Goal: Task Accomplishment & Management: Complete application form

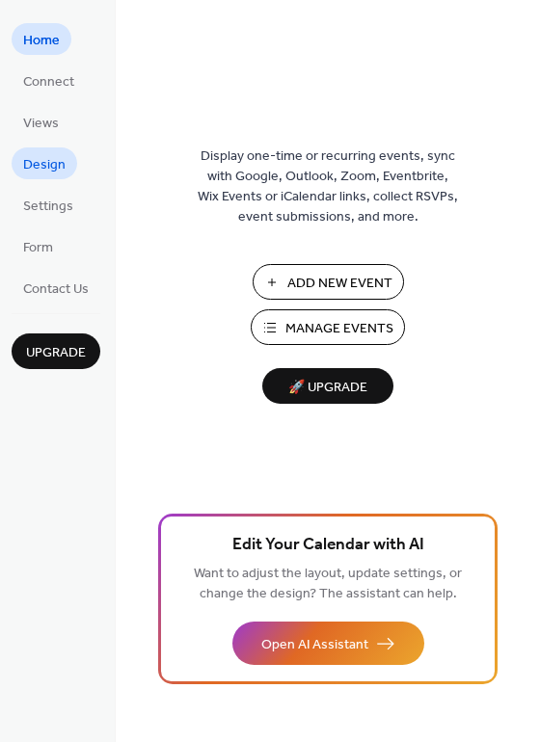
click at [45, 171] on span "Design" at bounding box center [44, 165] width 42 height 20
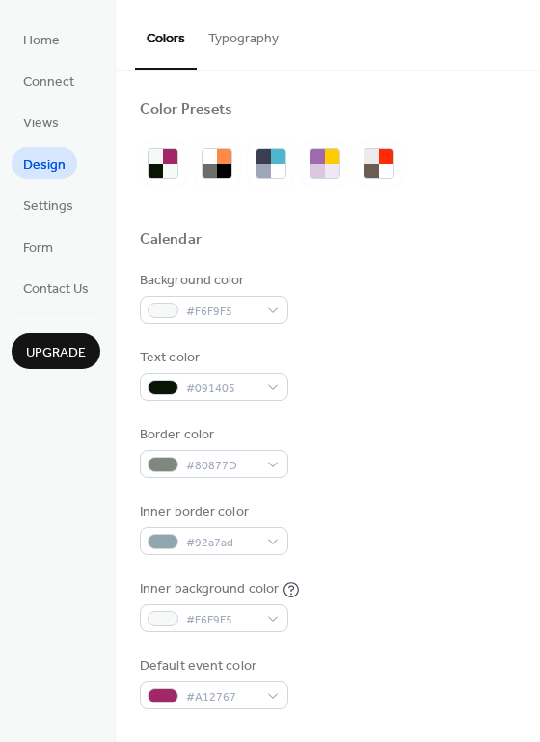
click at [38, 164] on span "Design" at bounding box center [44, 165] width 42 height 20
click at [23, 50] on span "Home" at bounding box center [41, 41] width 37 height 20
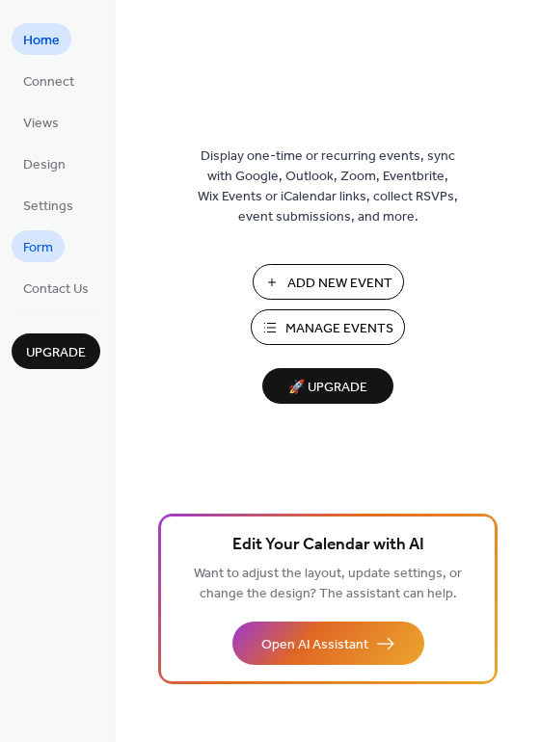
click at [40, 246] on span "Form" at bounding box center [38, 248] width 30 height 20
click at [49, 287] on span "Contact Us" at bounding box center [56, 290] width 66 height 20
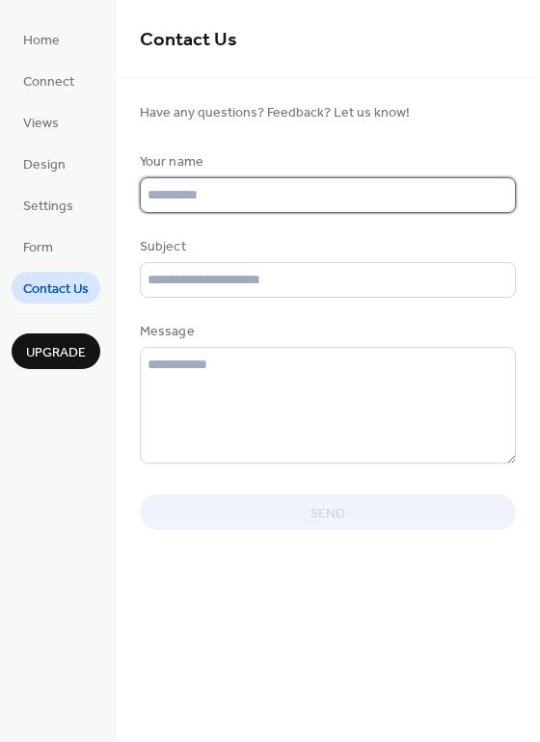
drag, startPoint x: 196, startPoint y: 197, endPoint x: 214, endPoint y: 197, distance: 18.3
click at [197, 197] on input "text" at bounding box center [328, 195] width 376 height 36
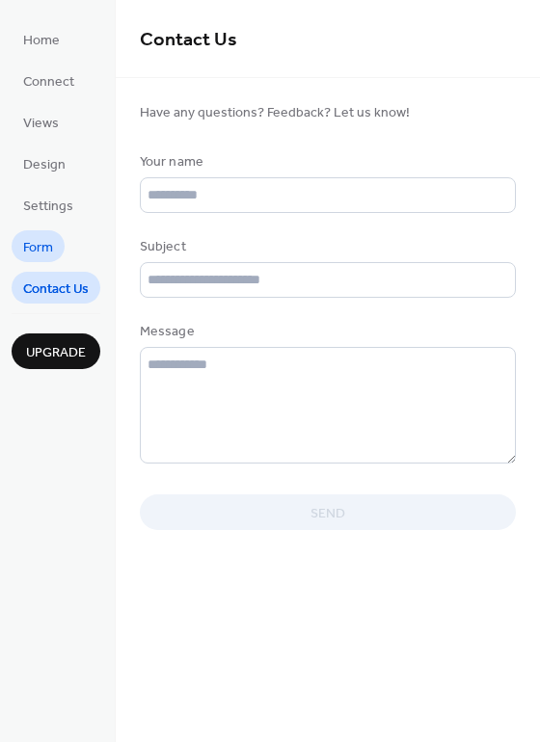
click at [44, 243] on span "Form" at bounding box center [38, 248] width 30 height 20
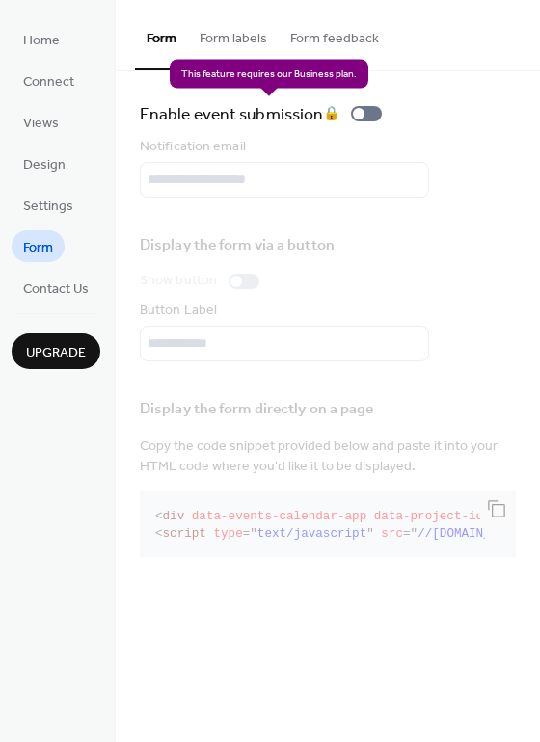
click at [363, 111] on div "Enable event submission 🔒" at bounding box center [265, 113] width 250 height 27
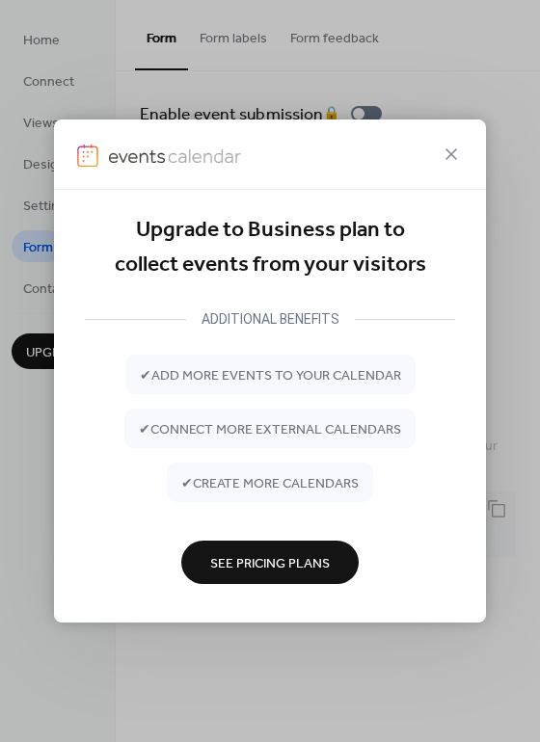
click at [298, 580] on button "See Pricing Plans" at bounding box center [269, 562] width 177 height 43
